Goal: Transaction & Acquisition: Purchase product/service

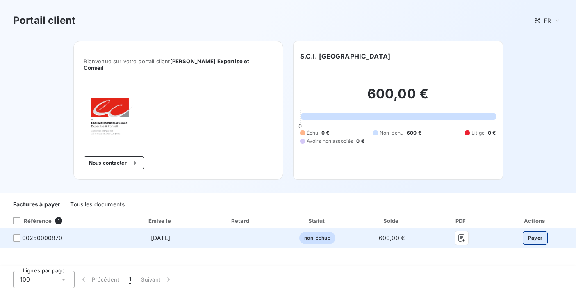
click at [348, 231] on button "Payer" at bounding box center [535, 237] width 25 height 13
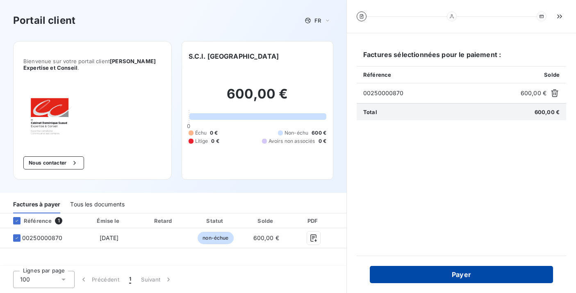
click at [348, 270] on button "Payer" at bounding box center [461, 274] width 183 height 17
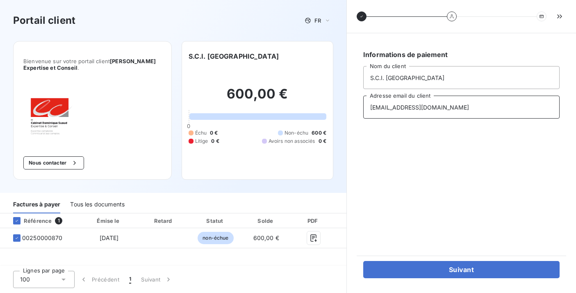
click at [108, 203] on div "Tous les documents" at bounding box center [97, 204] width 55 height 17
type input "[EMAIL_ADDRESS][DOMAIN_NAME]"
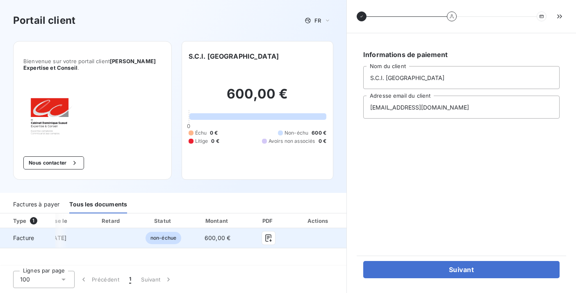
scroll to position [0, 136]
click at [265, 242] on button "button" at bounding box center [268, 237] width 13 height 13
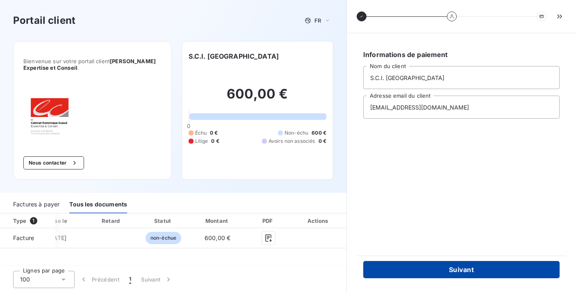
click at [348, 267] on button "Suivant" at bounding box center [462, 269] width 197 height 17
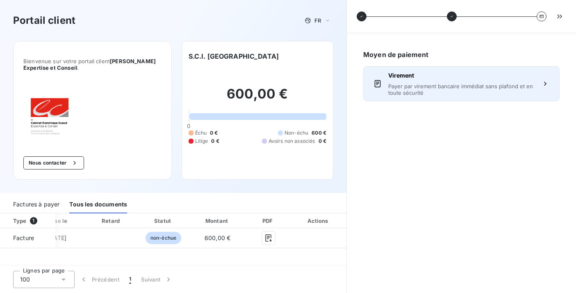
click at [348, 90] on span "Payer par virement bancaire immédiat sans plafond et en toute sécurité" at bounding box center [462, 89] width 146 height 13
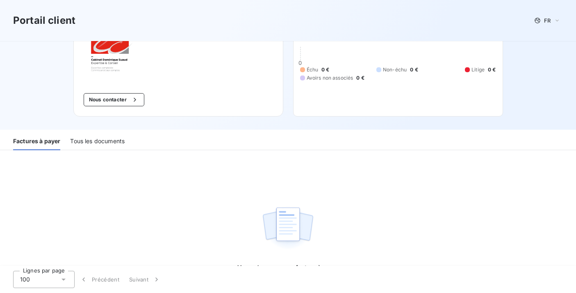
click at [100, 136] on div "Tous les documents" at bounding box center [97, 141] width 55 height 17
